Goal: Navigation & Orientation: Go to known website

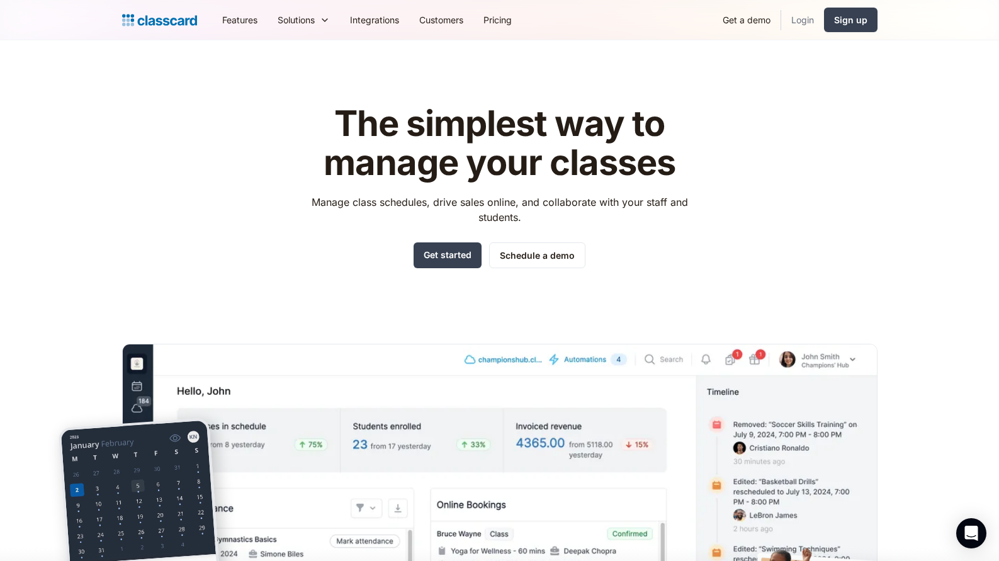
click at [792, 25] on link "Login" at bounding box center [802, 20] width 43 height 28
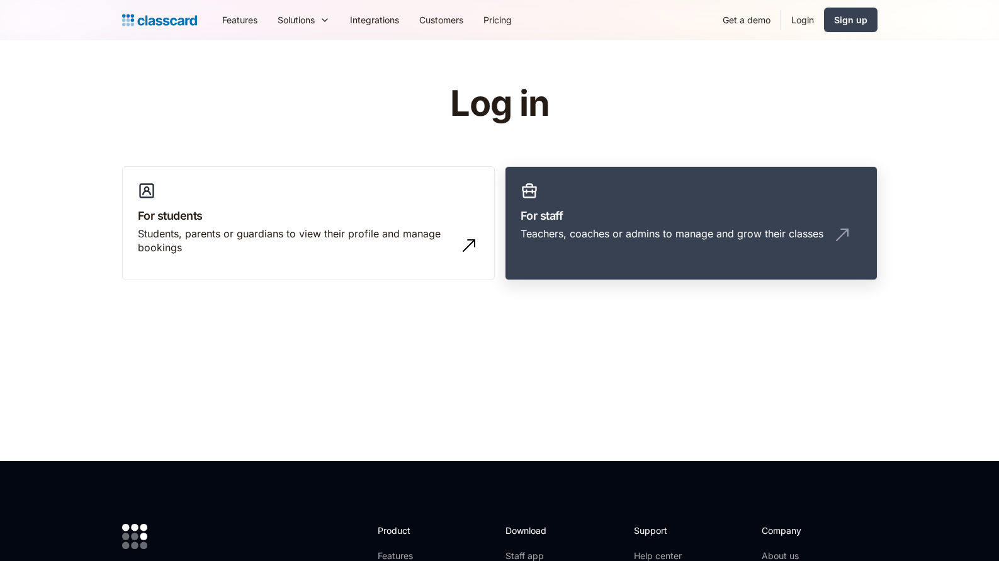
click at [580, 217] on h3 "For staff" at bounding box center [691, 215] width 341 height 17
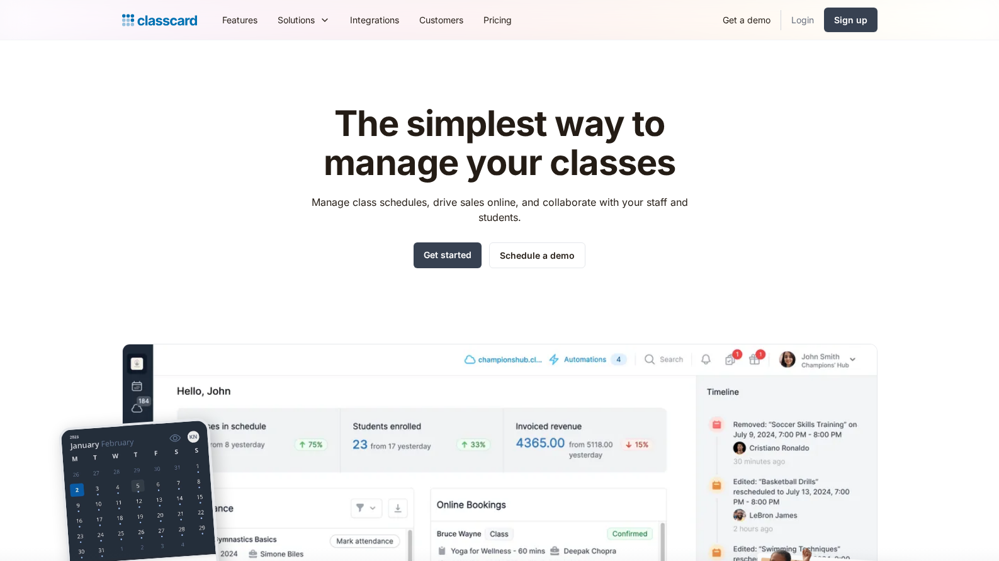
click at [809, 23] on link "Login" at bounding box center [802, 20] width 43 height 28
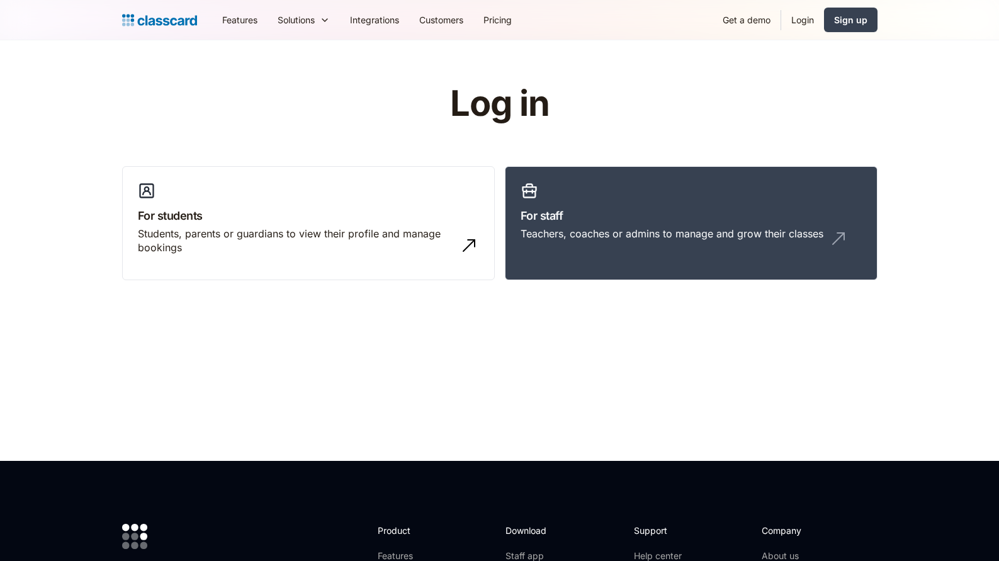
click at [565, 161] on div "Log in For students Students, parents or guardians to view their profile and ma…" at bounding box center [499, 187] width 755 height 206
click at [558, 181] on link "For staff Teachers, coaches or admins to manage and grow their classes" at bounding box center [691, 223] width 373 height 115
